Goal: Task Accomplishment & Management: Use online tool/utility

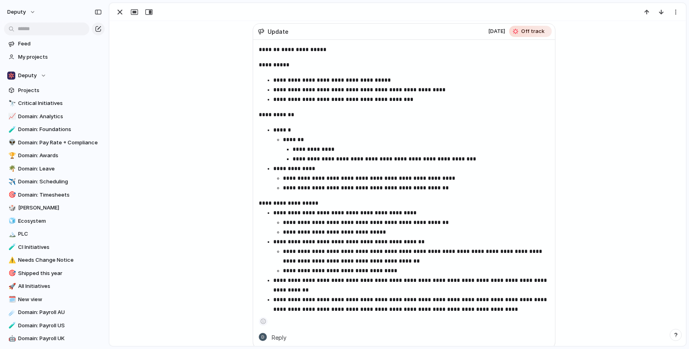
scroll to position [484, 0]
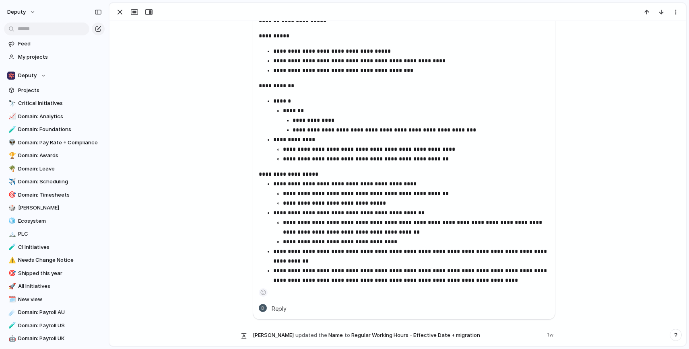
scroll to position [534, 0]
